Goal: Contribute content

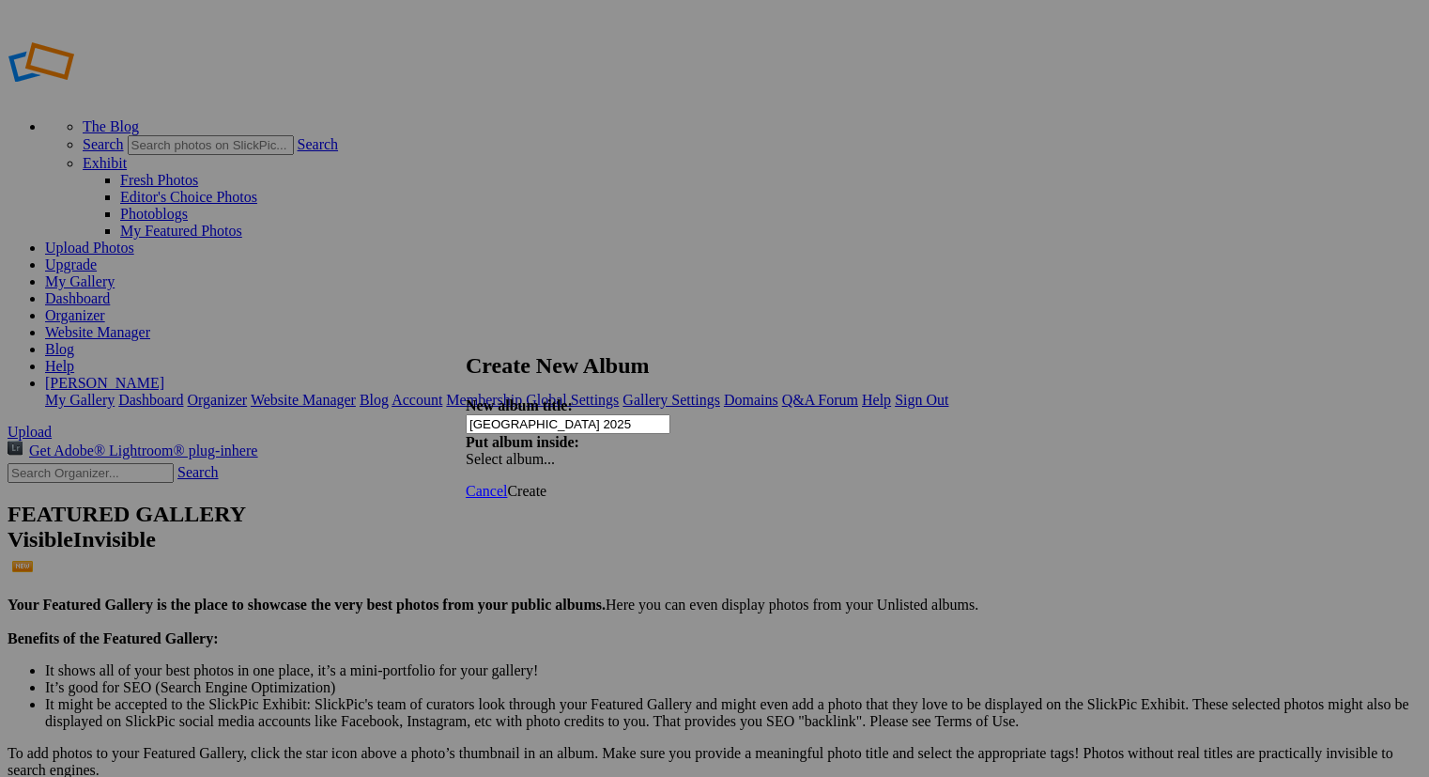
type input "[GEOGRAPHIC_DATA] 2025"
click at [547, 483] on span "Create" at bounding box center [526, 491] width 39 height 16
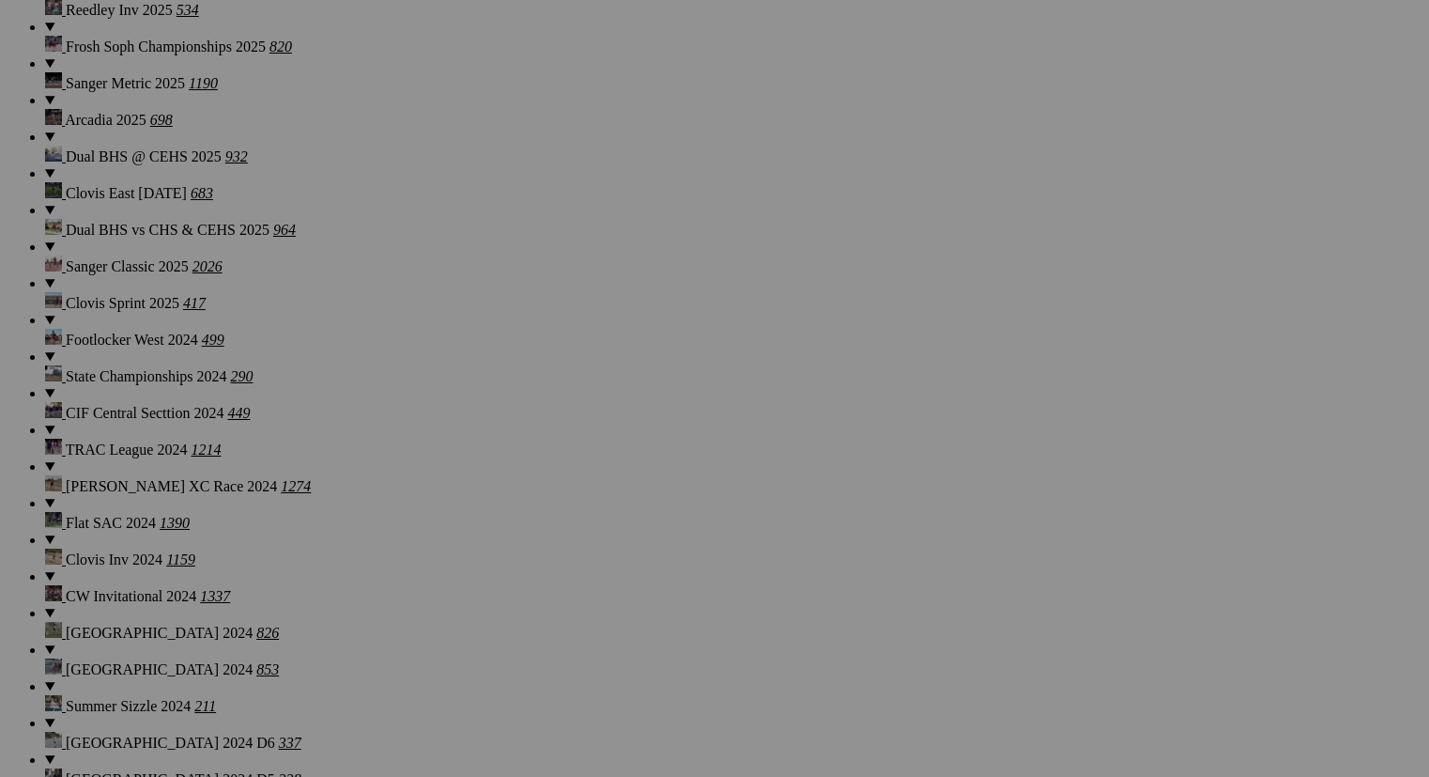
scroll to position [1981, 0]
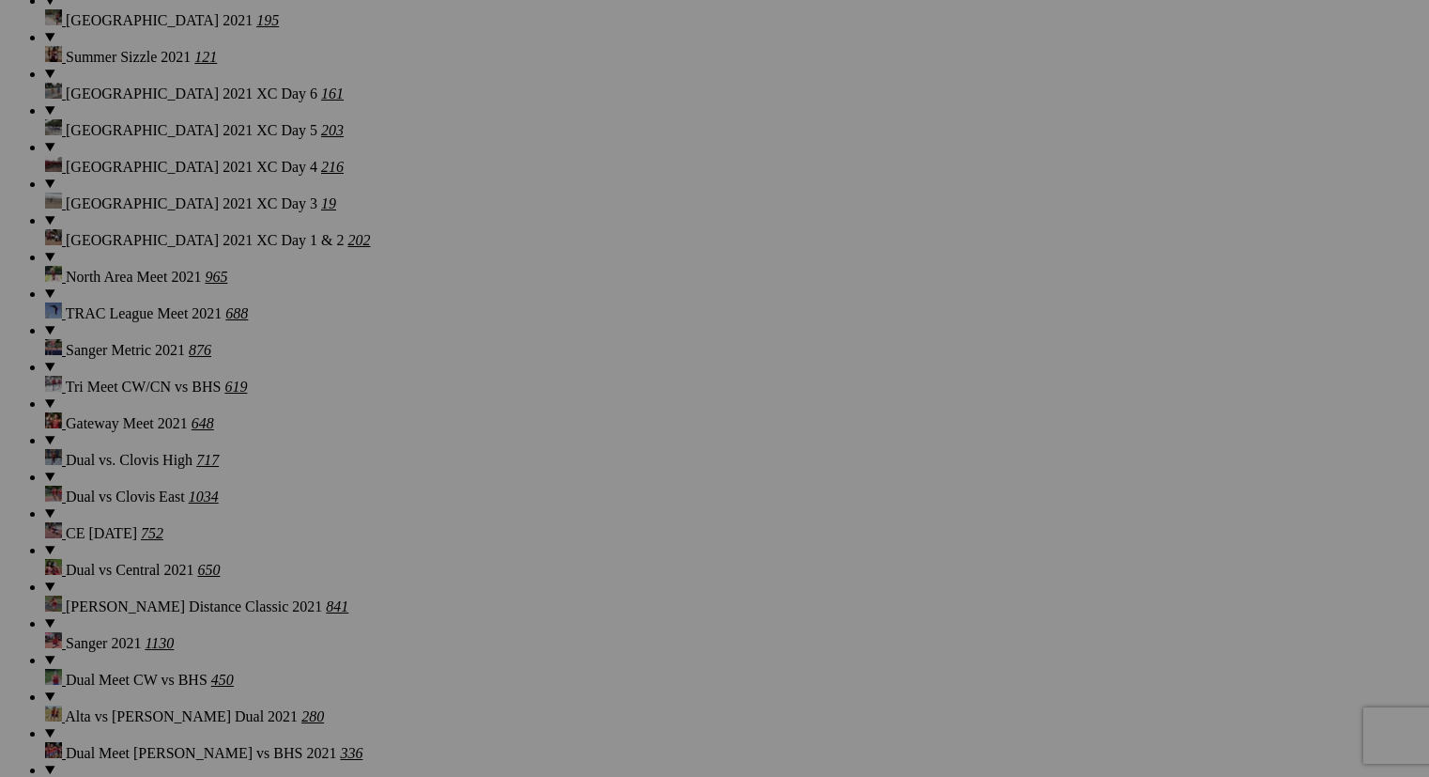
scroll to position [10877, 0]
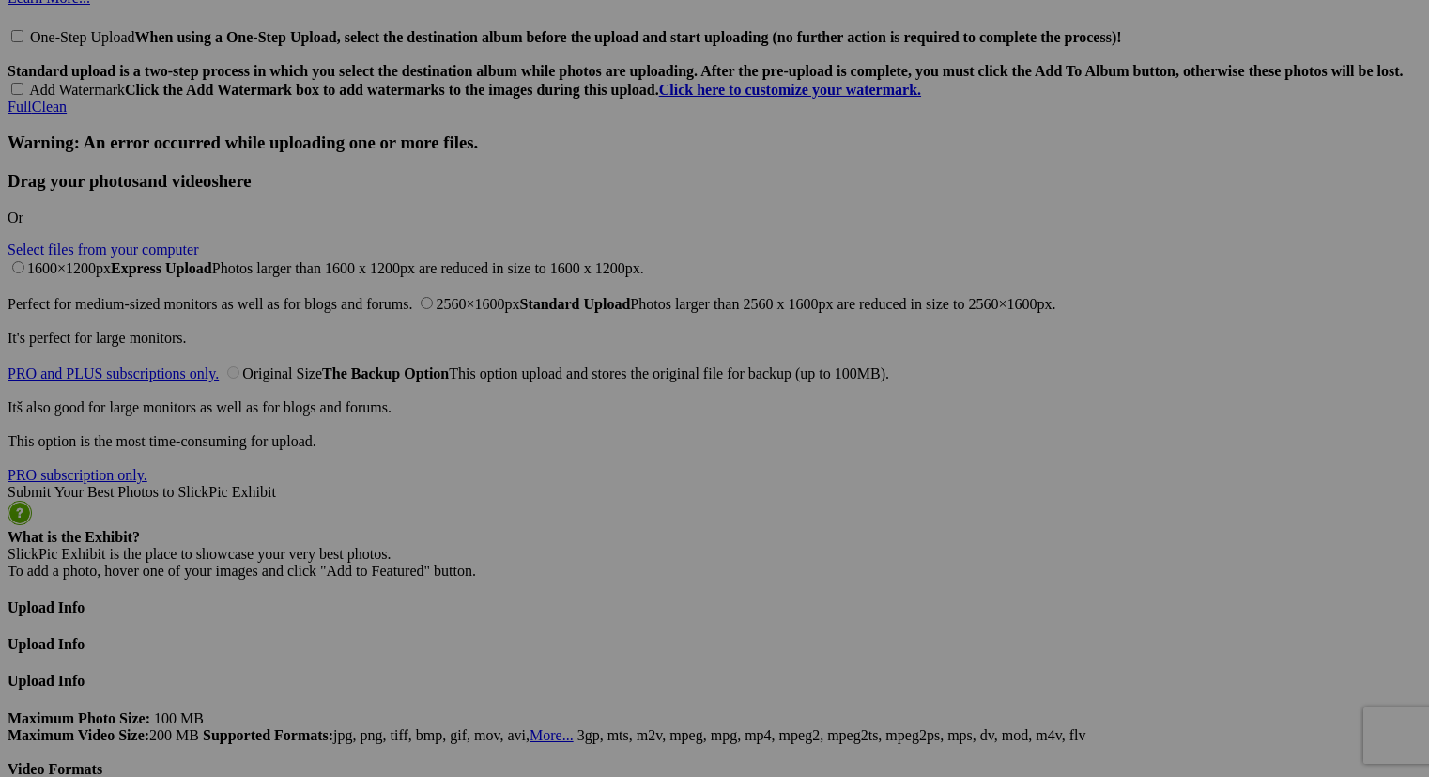
scroll to position [10877, 0]
